Goal: Task Accomplishment & Management: Manage account settings

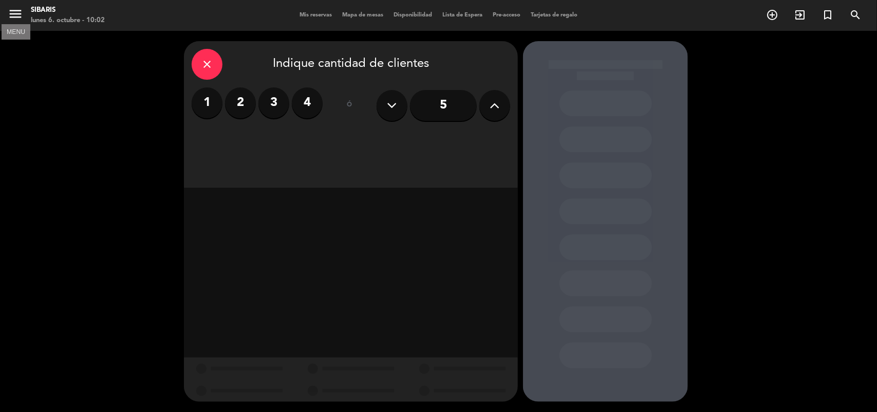
click at [13, 19] on icon "menu" at bounding box center [15, 13] width 15 height 15
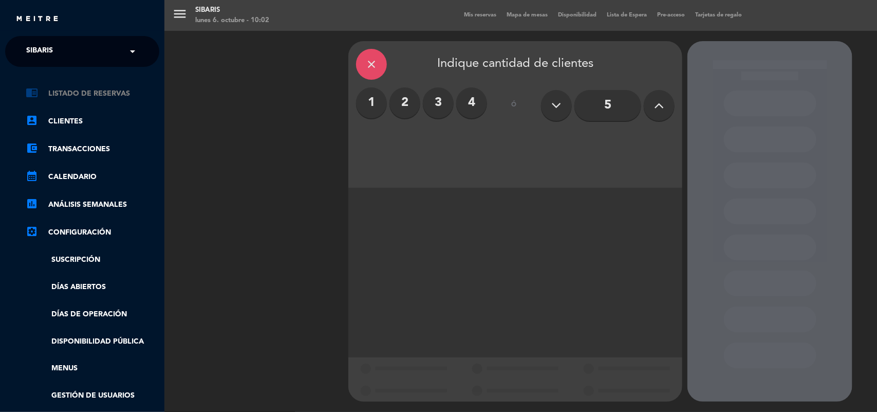
click at [88, 93] on link "chrome_reader_mode Listado de Reservas" at bounding box center [93, 93] width 134 height 12
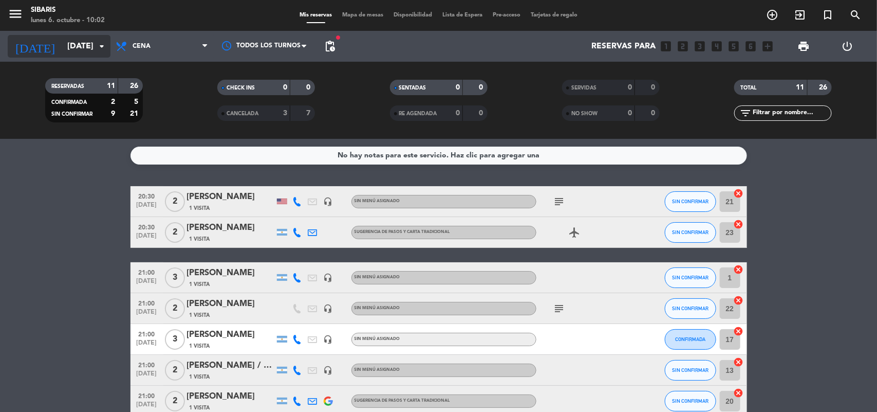
click at [68, 45] on input "[DATE]" at bounding box center [116, 46] width 108 height 20
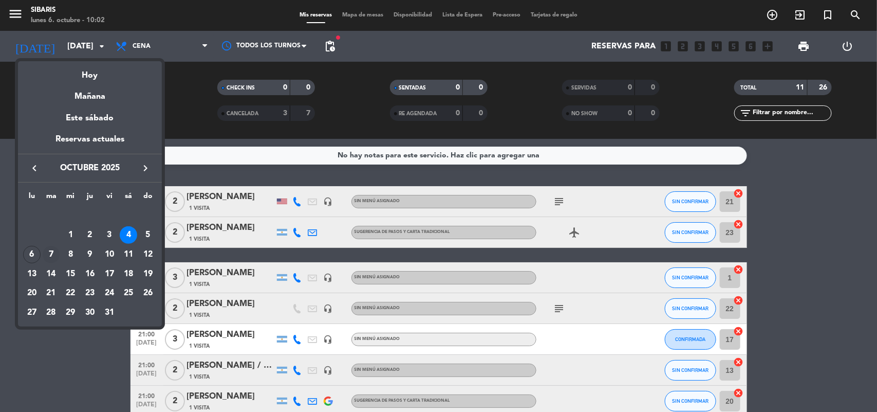
click at [53, 255] on div "7" at bounding box center [51, 254] width 17 height 17
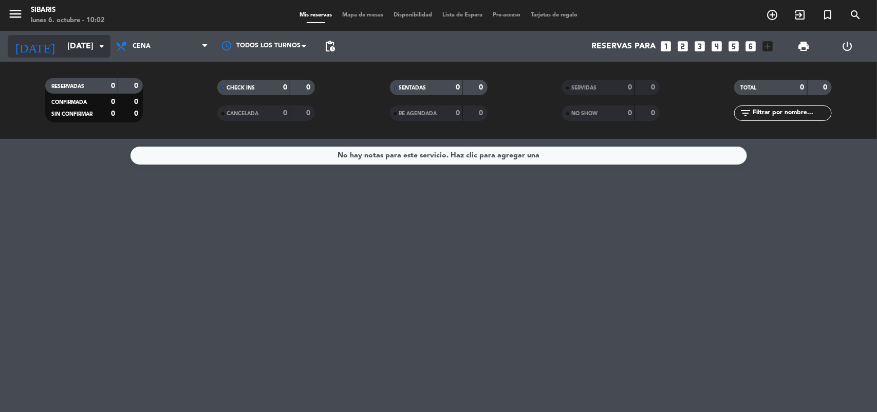
click at [73, 39] on input "[DATE]" at bounding box center [116, 46] width 108 height 20
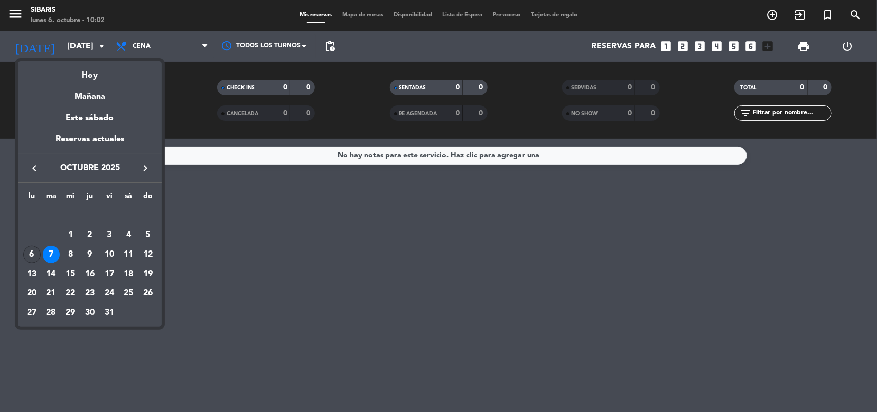
click at [36, 251] on div "6" at bounding box center [31, 254] width 17 height 17
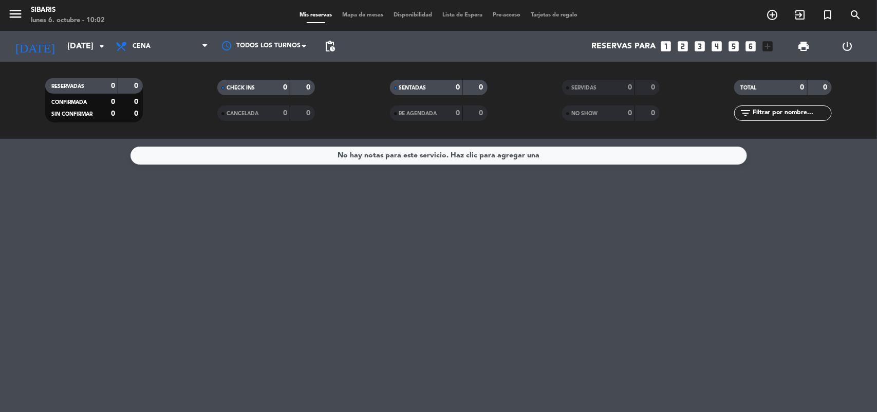
type input "[DATE]"
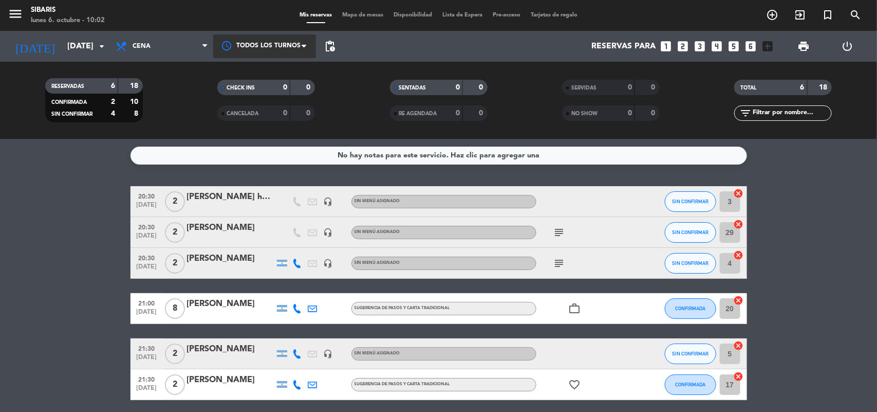
click at [290, 47] on div at bounding box center [264, 45] width 103 height 23
click at [272, 67] on span "Todos los turnos" at bounding box center [267, 70] width 56 height 12
click at [279, 53] on div at bounding box center [264, 46] width 103 height 19
click at [272, 43] on span "Todos los turnos" at bounding box center [268, 46] width 64 height 10
click at [251, 43] on span "Todos los turnos" at bounding box center [268, 46] width 64 height 10
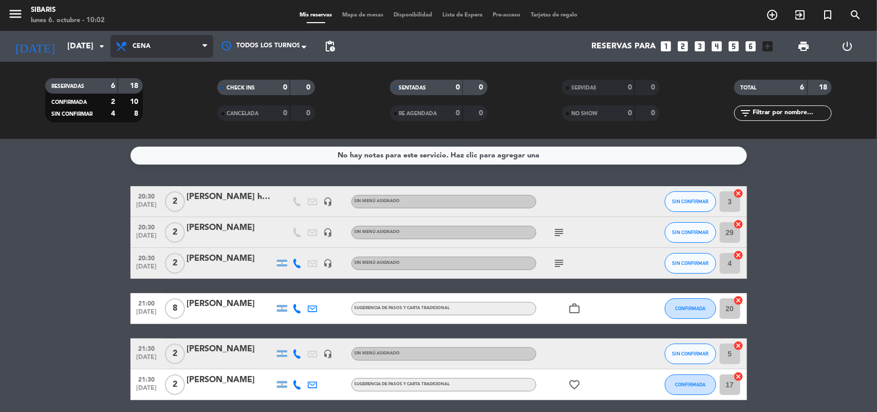
click at [162, 45] on span "Cena" at bounding box center [162, 46] width 103 height 23
click at [147, 93] on div "menu sibaris [DATE] 6. octubre - 10:02 Mis reservas Mapa de mesas Disponibilida…" at bounding box center [438, 69] width 877 height 139
